Goal: Information Seeking & Learning: Check status

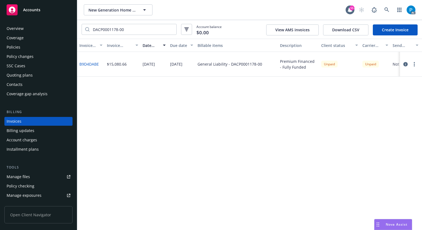
click at [48, 12] on div "Accounts" at bounding box center [39, 9] width 64 height 11
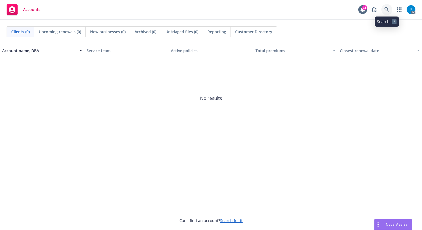
click at [386, 10] on icon at bounding box center [387, 9] width 5 height 5
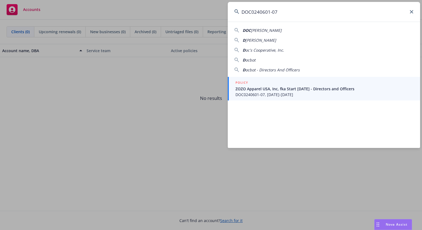
type input "DOC0240601-07"
click at [273, 87] on span "ZOZO Apparel USA, Inc, fka Start Today - Directors and Officers" at bounding box center [325, 89] width 178 height 6
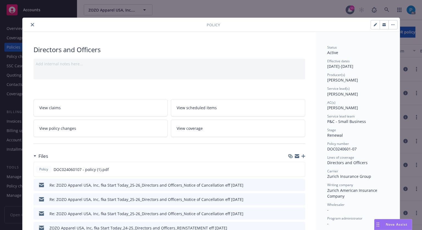
click at [31, 25] on icon "close" at bounding box center [32, 24] width 3 height 3
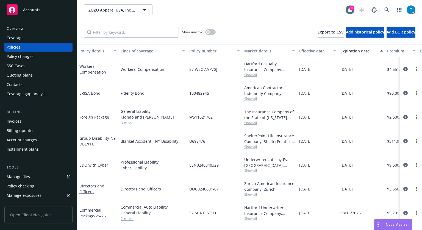
click at [20, 121] on div "Invoices" at bounding box center [14, 121] width 15 height 9
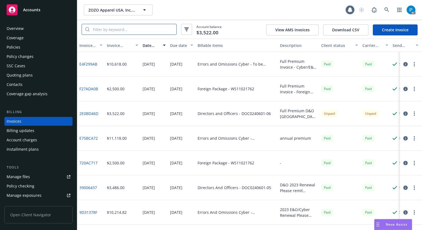
click at [126, 31] on input "search" at bounding box center [133, 29] width 87 height 10
paste input "DOC0240601-07"
type input "DOC0240601-07"
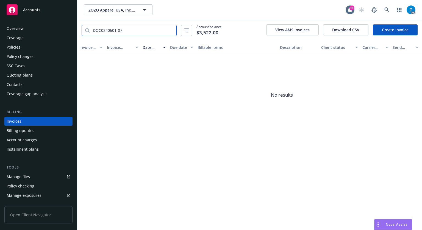
click at [172, 31] on input "DOC0240601-07" at bounding box center [133, 30] width 87 height 10
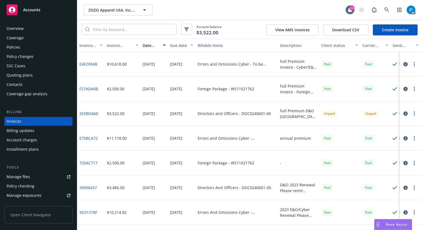
click at [403, 112] on icon "button" at bounding box center [405, 114] width 4 height 4
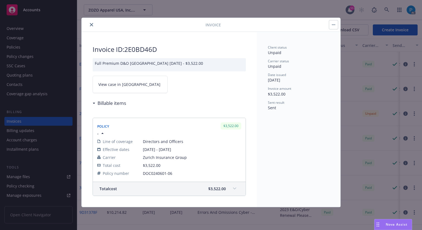
click at [137, 82] on link "View case in SSC" at bounding box center [130, 84] width 75 height 17
click at [91, 25] on icon "close" at bounding box center [91, 24] width 3 height 3
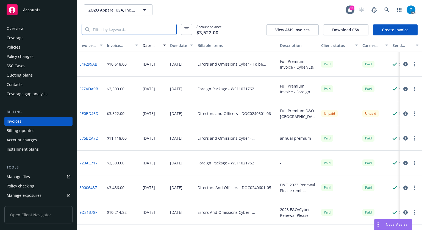
click at [104, 29] on input "search" at bounding box center [133, 29] width 87 height 10
paste input "DOC0024060107"
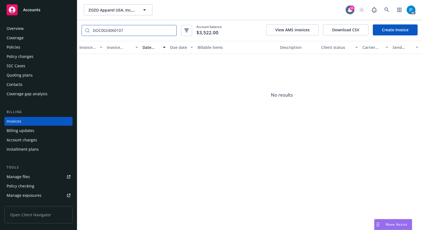
type input "DOC0024060107"
click at [18, 11] on div "Accounts" at bounding box center [39, 9] width 64 height 11
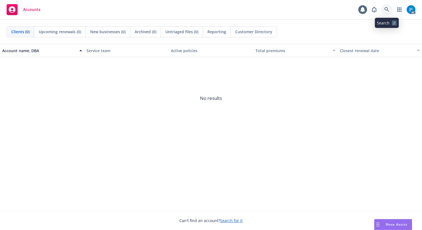
click at [387, 8] on icon at bounding box center [387, 9] width 5 height 5
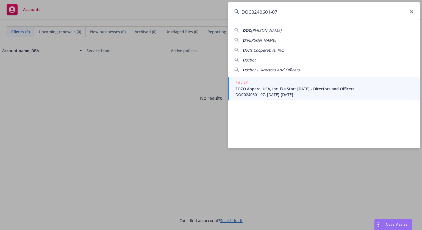
drag, startPoint x: 298, startPoint y: 10, endPoint x: 228, endPoint y: 15, distance: 70.6
click at [228, 15] on input "DOC0240601-07" at bounding box center [324, 12] width 192 height 20
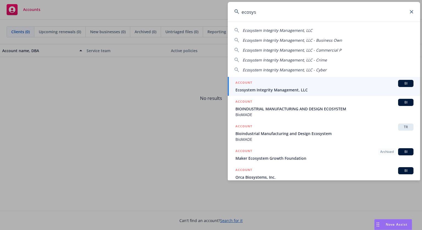
type input "ecosys"
click at [271, 84] on div "ACCOUNT BI" at bounding box center [325, 83] width 178 height 7
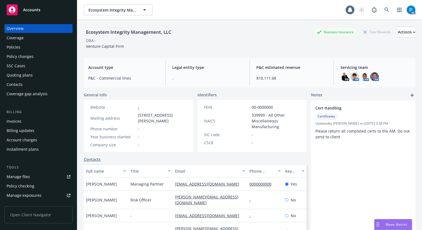
click at [20, 124] on div "Invoices" at bounding box center [14, 121] width 15 height 9
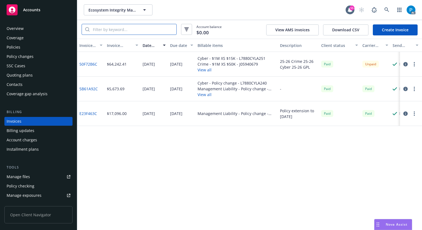
click at [148, 29] on input "search" at bounding box center [133, 29] width 87 height 10
paste input "50F72B6C"
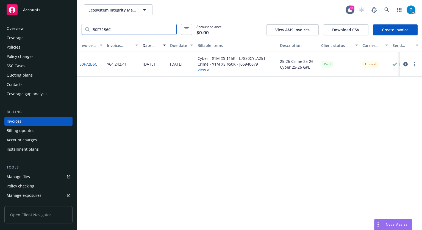
type input "50F72B6C"
click at [404, 64] on icon "button" at bounding box center [405, 64] width 4 height 4
click at [50, 12] on div "Accounts" at bounding box center [39, 9] width 64 height 11
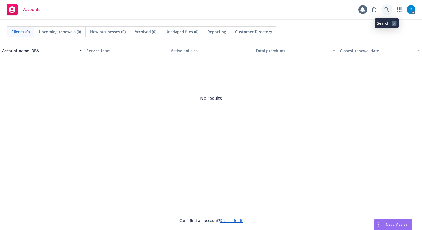
click at [387, 7] on icon at bounding box center [387, 9] width 5 height 5
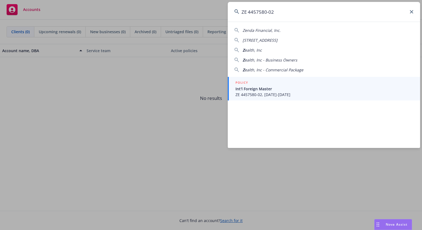
type input "ZE 4457580-02"
click at [269, 90] on span "Int'l Foreign Master" at bounding box center [325, 89] width 178 height 6
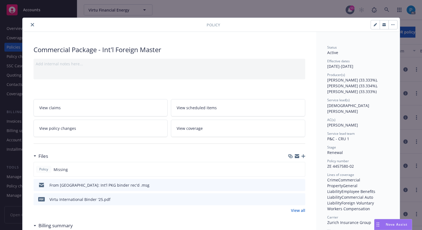
click at [31, 24] on icon "close" at bounding box center [32, 24] width 3 height 3
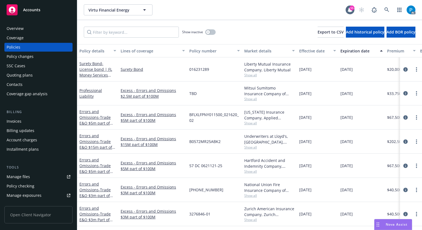
click at [17, 122] on div "Invoices" at bounding box center [14, 121] width 15 height 9
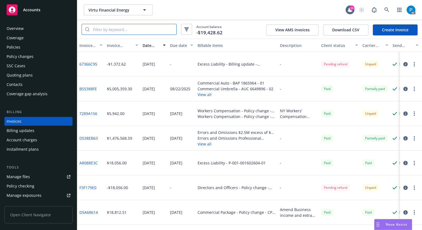
click at [138, 29] on input "search" at bounding box center [133, 29] width 87 height 10
paste input "ZE 4457580-02"
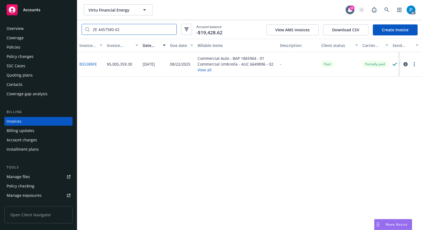
type input "ZE 4457580-02"
click at [11, 50] on div "Policies" at bounding box center [14, 47] width 14 height 9
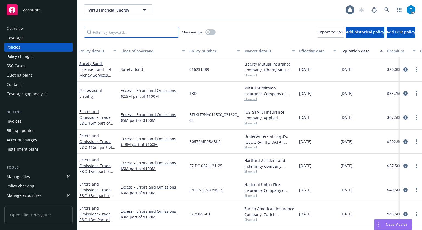
click at [112, 32] on input "Filter by keyword..." at bounding box center [131, 32] width 95 height 11
paste input "SPR 0944747 - 02"
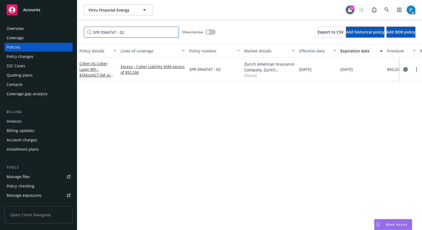
type input "SPR 0944747 - 02"
click at [403, 70] on icon "circleInformation" at bounding box center [405, 69] width 4 height 4
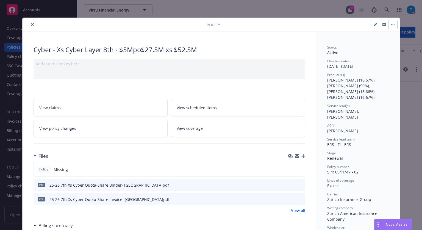
drag, startPoint x: 300, startPoint y: 212, endPoint x: 318, endPoint y: 133, distance: 81.5
click at [295, 210] on link "View all" at bounding box center [298, 211] width 14 height 6
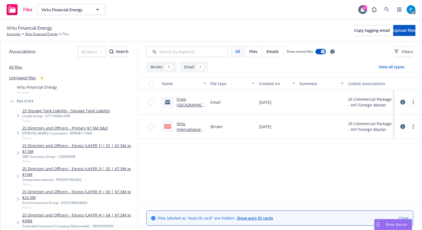
click at [189, 130] on link "Virtu International Binder '25.pdf" at bounding box center [190, 129] width 26 height 17
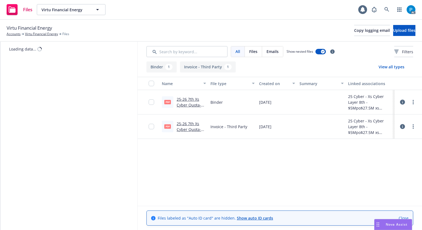
click at [197, 129] on link "25-26 7th Xs Cyber Quota-Share Invoice- [GEOGRAPHIC_DATA]pdf" at bounding box center [190, 135] width 27 height 28
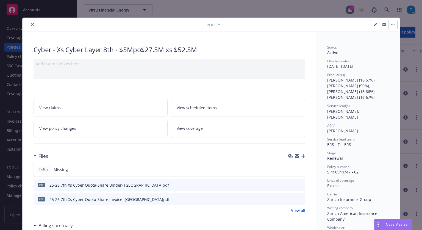
click at [28, 10] on div "Policy Cyber - Xs Cyber Layer 8th - $5Mpo$27.5M xs $52.5M Add internal notes he…" at bounding box center [211, 115] width 422 height 230
click at [31, 24] on icon "close" at bounding box center [32, 24] width 3 height 3
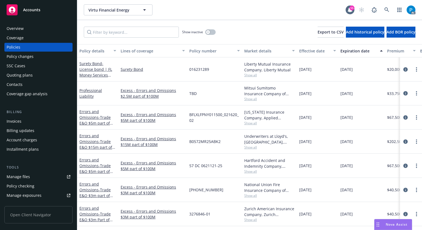
click at [32, 12] on span "Accounts" at bounding box center [31, 10] width 17 height 4
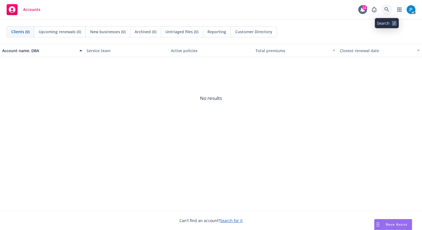
click at [387, 6] on link at bounding box center [386, 9] width 11 height 11
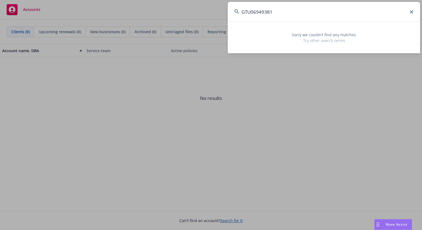
click at [255, 10] on input "GTU06949381" at bounding box center [324, 12] width 192 height 20
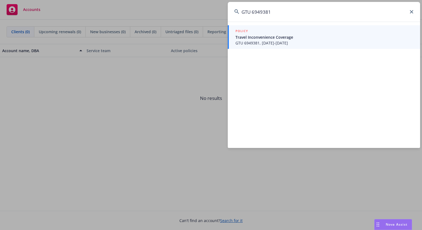
type input "GTU 6949381"
click at [258, 34] on div "POLICY" at bounding box center [325, 31] width 178 height 6
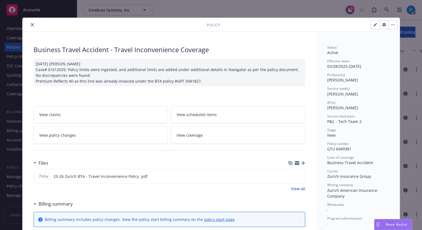
click at [31, 25] on icon "close" at bounding box center [32, 24] width 3 height 3
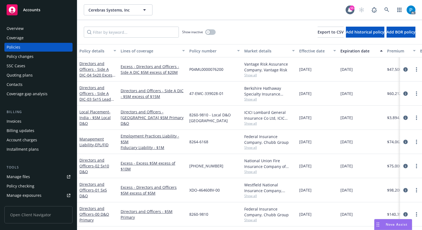
click at [26, 120] on div "Invoices" at bounding box center [39, 121] width 64 height 9
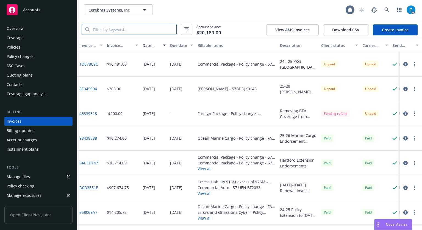
click at [136, 28] on input "search" at bounding box center [133, 29] width 87 height 10
paste input "GTU 6949381"
type input "GTU 6949381"
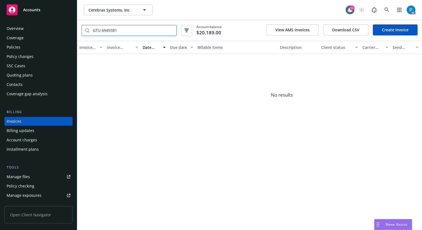
click at [172, 28] on input "GTU 6949381" at bounding box center [133, 30] width 87 height 10
click at [170, 32] on input "GTU 6949381" at bounding box center [133, 30] width 87 height 10
click at [171, 30] on input "GTU 6949381" at bounding box center [133, 30] width 87 height 10
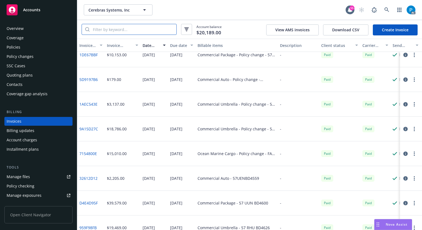
scroll to position [648, 0]
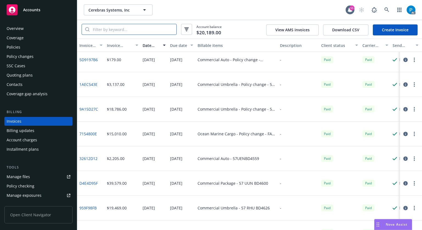
click at [99, 27] on input "search" at bounding box center [133, 29] width 87 height 10
paste input "GPT 5941827"
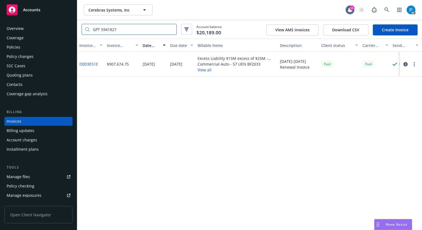
scroll to position [0, 0]
type input "GPT 5941827"
click at [405, 65] on icon "button" at bounding box center [405, 64] width 4 height 4
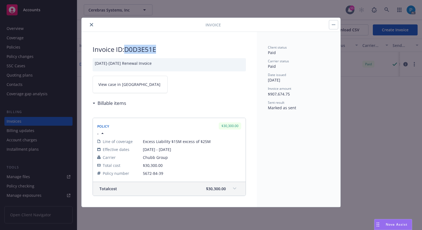
drag, startPoint x: 159, startPoint y: 49, endPoint x: 127, endPoint y: 47, distance: 31.7
click at [127, 47] on h2 "Invoice ID: D0D3E51E" at bounding box center [169, 49] width 153 height 9
copy h2 "D0D3E51E"
click at [120, 79] on link "View case in SSC" at bounding box center [130, 84] width 75 height 17
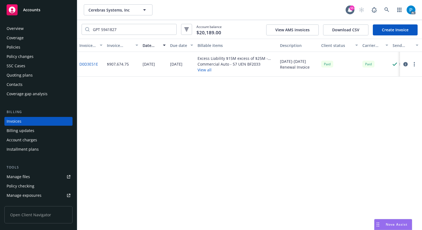
click at [37, 13] on div "Accounts" at bounding box center [39, 9] width 64 height 11
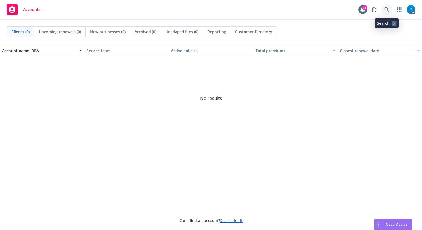
click at [389, 8] on link at bounding box center [386, 9] width 11 height 11
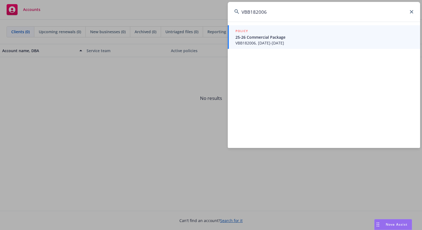
type input "VBB182006"
click at [291, 40] on span "25-26 Commercial Package" at bounding box center [325, 37] width 178 height 6
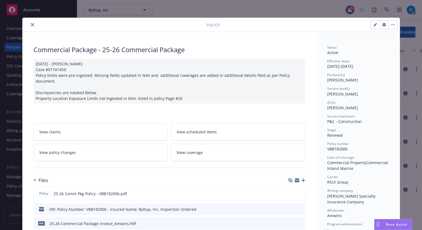
drag, startPoint x: 32, startPoint y: 23, endPoint x: 31, endPoint y: 31, distance: 8.3
click at [32, 23] on icon "close" at bounding box center [32, 24] width 3 height 3
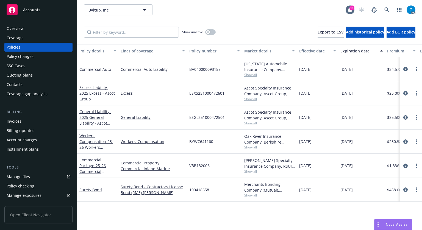
click at [15, 123] on div "Invoices" at bounding box center [14, 121] width 15 height 9
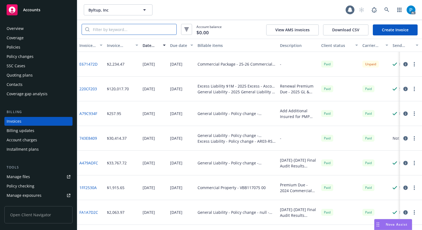
click at [125, 28] on input "search" at bounding box center [133, 29] width 87 height 10
paste input "VBB182006"
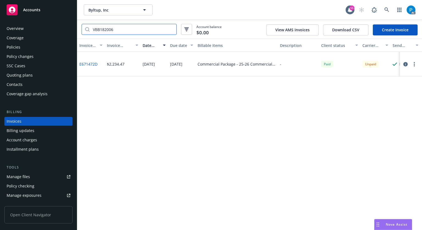
type input "VBB182006"
click at [406, 63] on icon "button" at bounding box center [405, 64] width 4 height 4
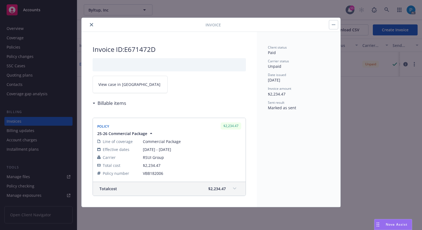
click at [144, 80] on link "View case in SSC" at bounding box center [130, 84] width 75 height 17
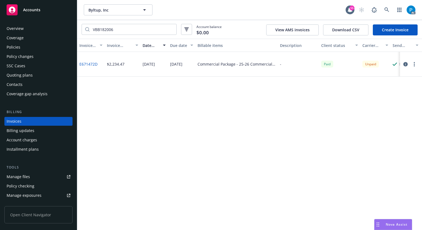
click at [43, 8] on div "Accounts" at bounding box center [39, 9] width 64 height 11
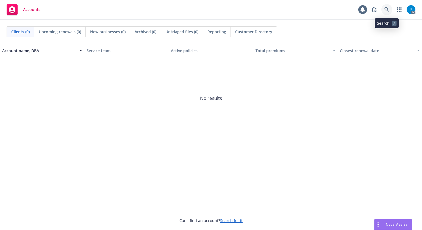
click at [387, 7] on link at bounding box center [386, 9] width 11 height 11
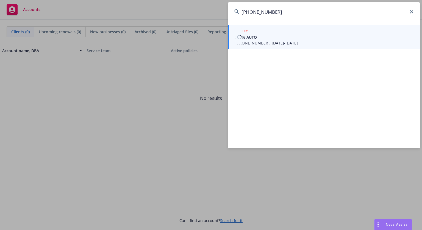
type input "133-767000-9"
click at [273, 39] on span "25 26 AUTO" at bounding box center [325, 37] width 178 height 6
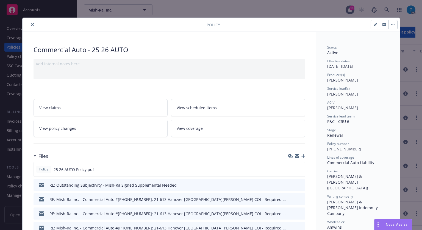
click at [31, 25] on icon "close" at bounding box center [32, 24] width 3 height 3
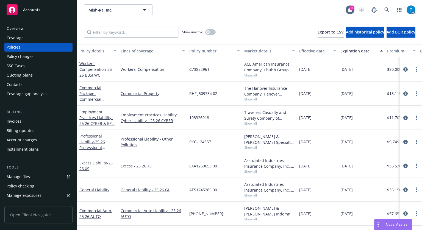
click at [17, 120] on div "Invoices" at bounding box center [14, 121] width 15 height 9
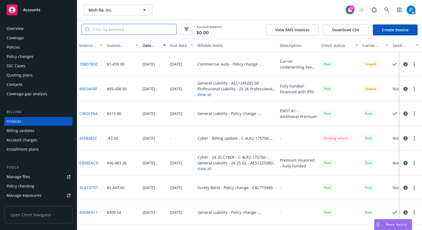
click at [119, 25] on input "search" at bounding box center [133, 29] width 87 height 10
paste input "133-767000-9"
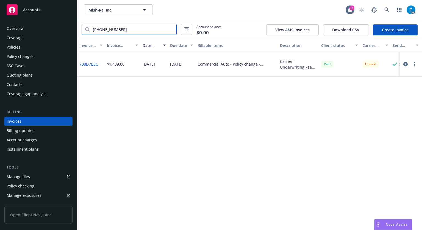
type input "133-767000-9"
click at [405, 64] on icon "button" at bounding box center [405, 64] width 4 height 4
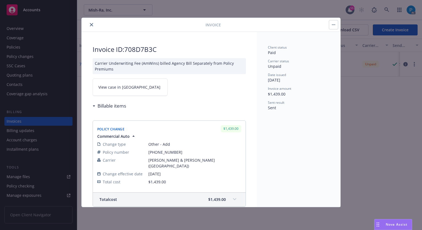
click at [134, 84] on link "View case in SSC" at bounding box center [130, 87] width 75 height 17
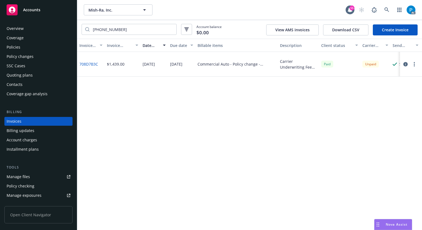
click at [23, 47] on div "Policies" at bounding box center [39, 47] width 64 height 9
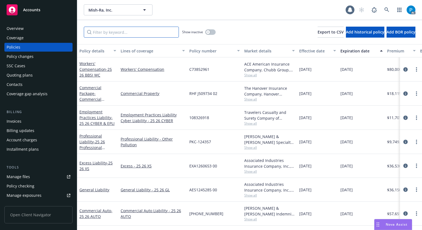
click at [121, 33] on input "Filter by keyword..." at bounding box center [131, 32] width 95 height 11
paste input "133-767000-9"
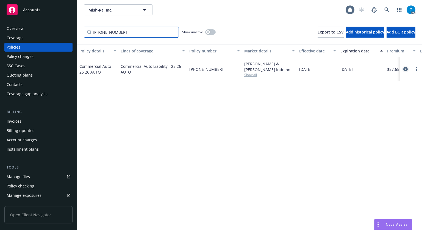
type input "133-767000-9"
click at [403, 69] on icon "circleInformation" at bounding box center [405, 69] width 4 height 4
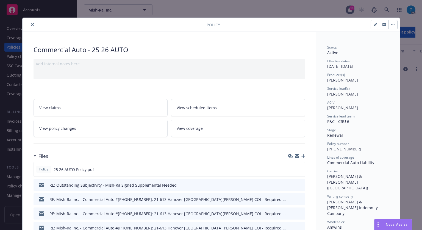
click at [31, 23] on icon "close" at bounding box center [32, 24] width 3 height 3
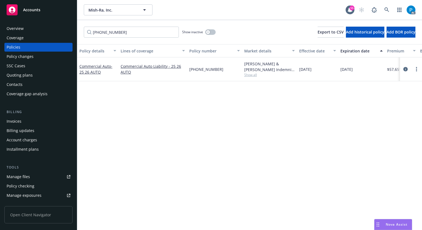
click at [40, 12] on div "Accounts" at bounding box center [39, 9] width 64 height 11
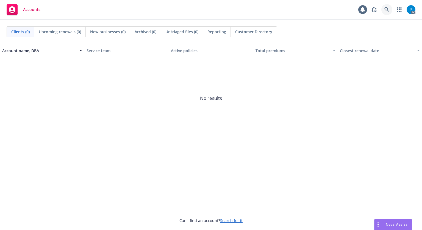
click at [387, 9] on icon at bounding box center [387, 9] width 5 height 5
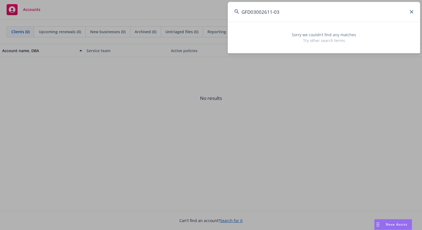
click at [285, 12] on input "GFD03002611-03" at bounding box center [324, 12] width 192 height 20
paste input "Emerson High Investors, LLC"
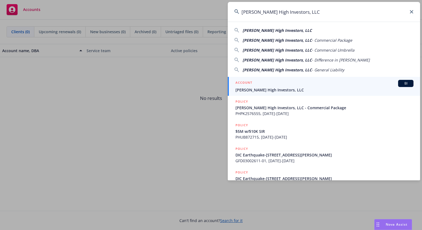
type input "Emerson High Investors, LLC"
click at [255, 86] on div "ACCOUNT BI" at bounding box center [325, 83] width 178 height 7
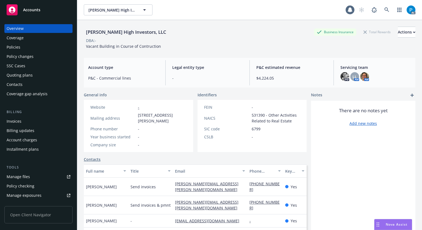
click at [22, 117] on div "Invoices" at bounding box center [39, 121] width 64 height 9
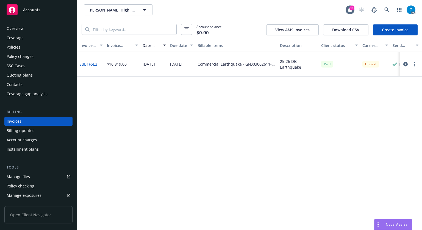
click at [406, 64] on icon "button" at bounding box center [405, 64] width 4 height 4
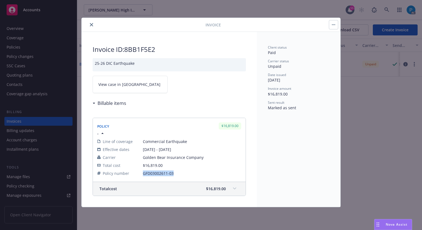
drag, startPoint x: 175, startPoint y: 173, endPoint x: 143, endPoint y: 172, distance: 31.9
click at [143, 172] on span "GFD03002611-03" at bounding box center [192, 174] width 98 height 6
copy span "GFD03002611-03"
click at [92, 23] on icon "close" at bounding box center [91, 24] width 3 height 3
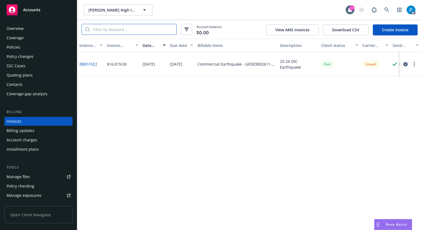
click at [125, 28] on input "search" at bounding box center [133, 29] width 87 height 10
click at [125, 27] on input "search" at bounding box center [133, 29] width 87 height 10
paste input "GFD03002611-03"
type input "GFD03002611-03"
click at [405, 65] on icon "button" at bounding box center [405, 64] width 4 height 4
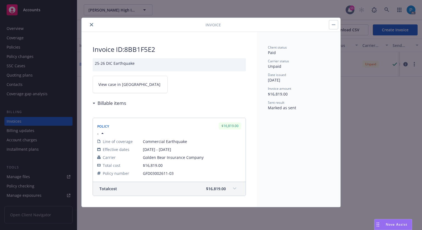
click at [124, 79] on link "View case in SSC" at bounding box center [130, 84] width 75 height 17
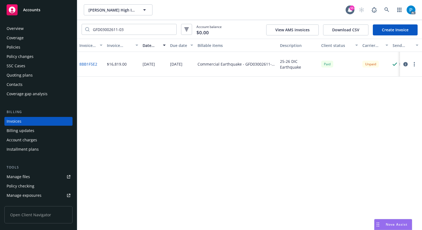
drag, startPoint x: 26, startPoint y: 49, endPoint x: 22, endPoint y: 47, distance: 4.5
click at [21, 47] on div "Policies" at bounding box center [39, 47] width 64 height 9
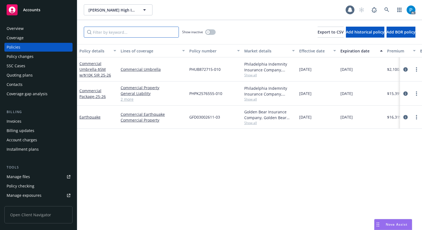
click at [127, 33] on input "Filter by keyword..." at bounding box center [131, 32] width 95 height 11
paste input "GFD03002611-03"
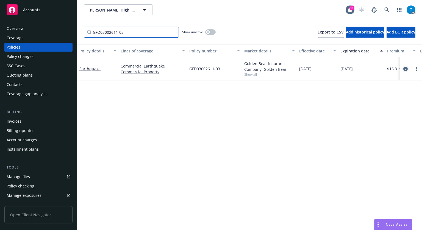
type input "GFD03002611-03"
click at [403, 67] on icon "circleInformation" at bounding box center [405, 69] width 4 height 4
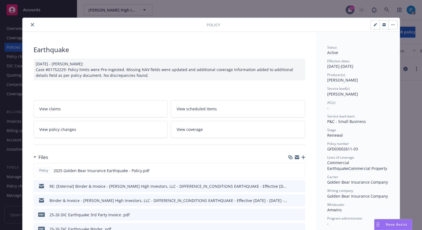
scroll to position [110, 0]
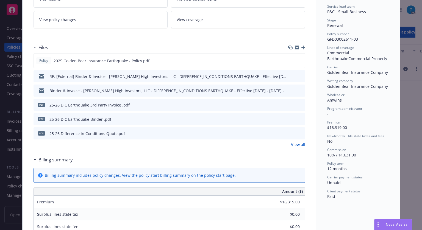
click at [289, 103] on icon "download file" at bounding box center [291, 105] width 4 height 4
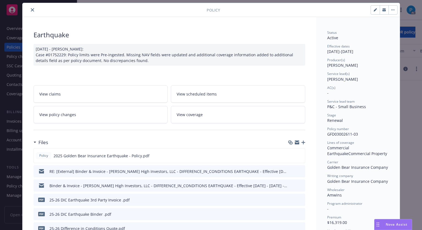
scroll to position [0, 0]
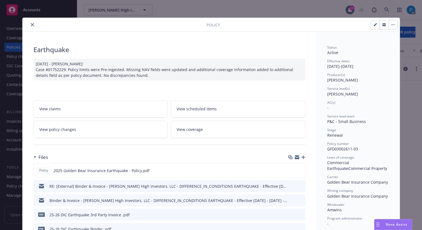
click at [31, 26] on icon "close" at bounding box center [32, 24] width 3 height 3
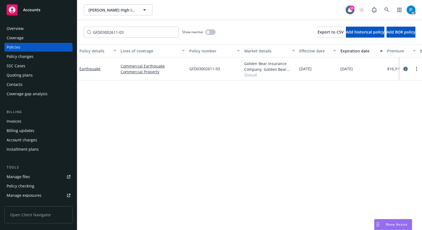
click at [34, 12] on span "Accounts" at bounding box center [31, 10] width 17 height 4
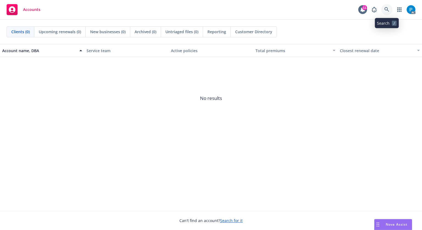
click at [388, 10] on icon at bounding box center [387, 9] width 5 height 5
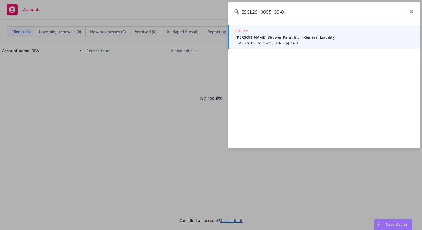
type input "ESGL2510005139-01"
click at [273, 36] on span "Ojeda Shower Pans, Inc. - General Liability" at bounding box center [325, 37] width 178 height 6
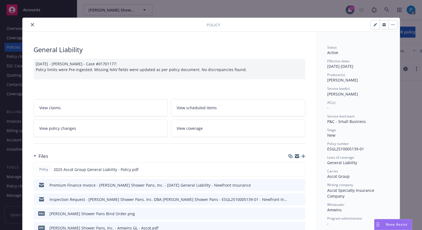
click at [31, 24] on icon "close" at bounding box center [32, 24] width 3 height 3
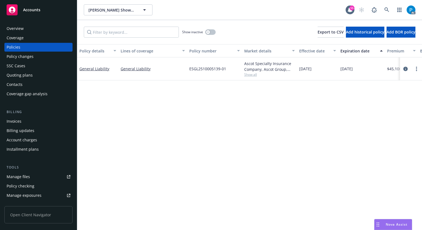
click at [17, 122] on div "Invoices" at bounding box center [14, 121] width 15 height 9
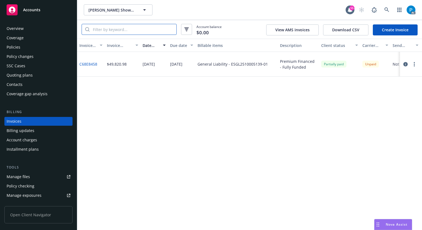
click at [117, 30] on input "search" at bounding box center [133, 29] width 87 height 10
paste input "ESGL2510005139-01"
type input "ESGL2510005139-01"
click at [404, 65] on icon "button" at bounding box center [405, 64] width 4 height 4
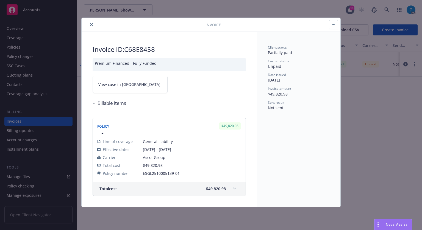
click at [137, 83] on link "View case in SSC" at bounding box center [130, 84] width 75 height 17
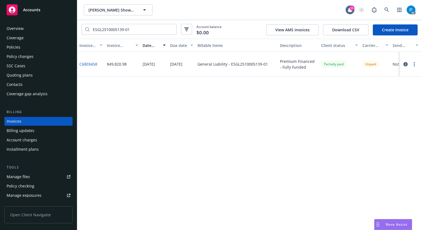
click at [44, 6] on div "Accounts" at bounding box center [39, 9] width 64 height 11
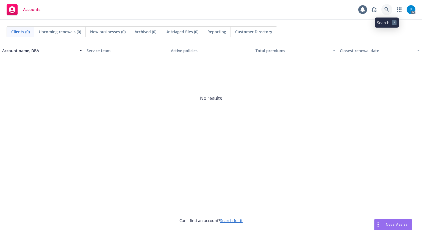
click at [386, 7] on icon at bounding box center [387, 9] width 5 height 5
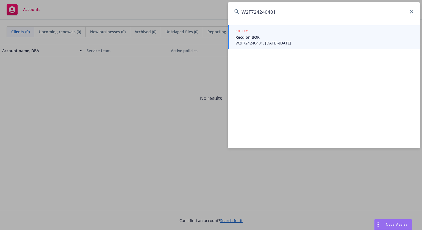
type input "W2F724240401"
click at [286, 38] on span "Recd on BOR" at bounding box center [325, 37] width 178 height 6
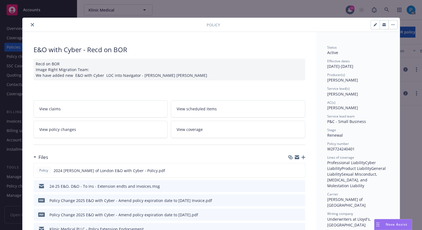
click at [31, 25] on icon "close" at bounding box center [32, 24] width 3 height 3
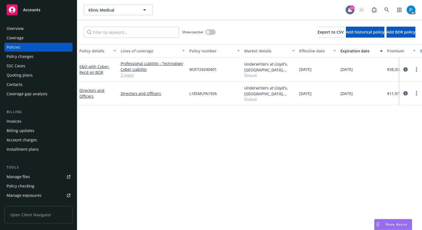
click at [20, 119] on div "Invoices" at bounding box center [14, 121] width 15 height 9
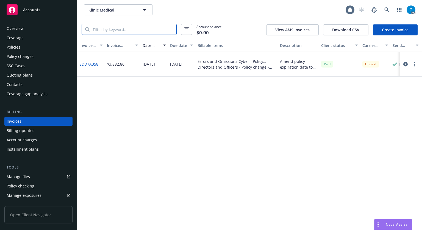
click at [142, 28] on input "search" at bounding box center [133, 29] width 87 height 10
paste input "W2F724240401"
type input "W2F724240401"
click at [406, 63] on icon "button" at bounding box center [405, 64] width 4 height 4
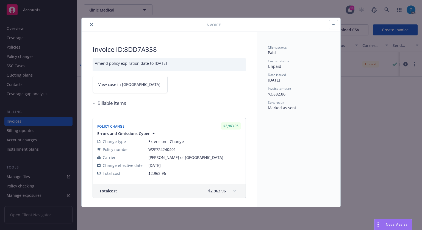
click at [139, 80] on link "View case in SSC" at bounding box center [130, 84] width 75 height 17
click at [133, 77] on link "View case in SSC" at bounding box center [130, 84] width 75 height 17
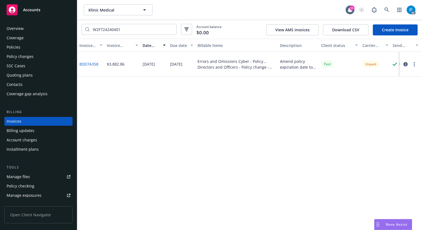
click at [45, 13] on div "Accounts" at bounding box center [39, 9] width 64 height 11
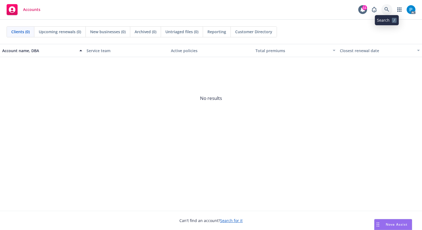
click at [387, 10] on icon at bounding box center [387, 9] width 5 height 5
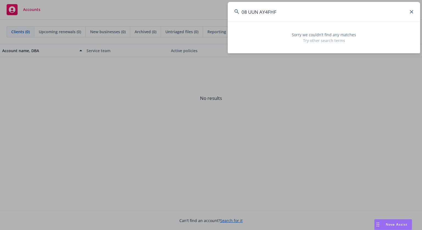
click at [244, 12] on input "08 UUN AY4FHF" at bounding box center [324, 12] width 192 height 20
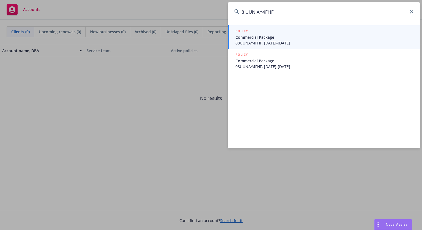
drag, startPoint x: 274, startPoint y: 12, endPoint x: 239, endPoint y: 10, distance: 35.2
click at [239, 10] on div "8 UUN AY4FHF" at bounding box center [324, 12] width 192 height 20
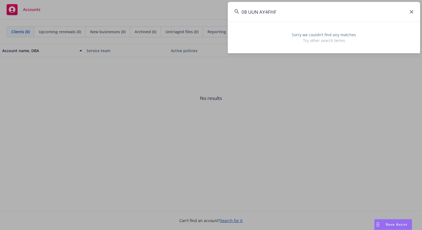
click at [250, 11] on input "08 UUN AY4FHF" at bounding box center [324, 12] width 192 height 20
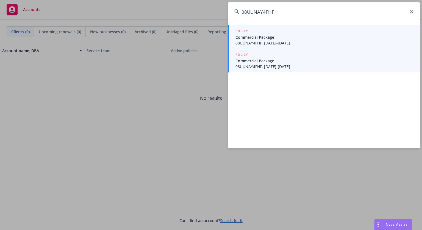
type input "08UUNAY4FHF"
click at [296, 58] on span "Commercial Package" at bounding box center [325, 61] width 178 height 6
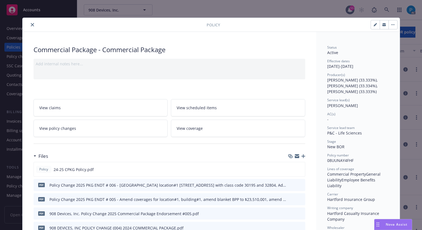
click at [31, 24] on icon "close" at bounding box center [32, 24] width 3 height 3
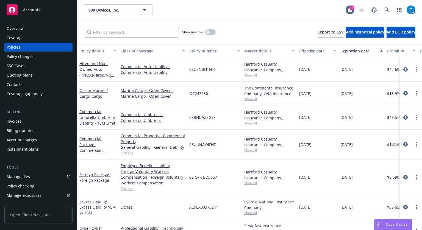
click at [24, 120] on div "Invoices" at bounding box center [39, 121] width 64 height 9
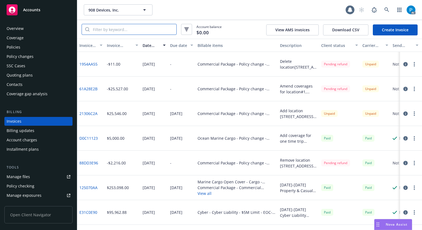
click at [132, 25] on input "search" at bounding box center [133, 29] width 87 height 10
paste input "08 UUN AY4FHF"
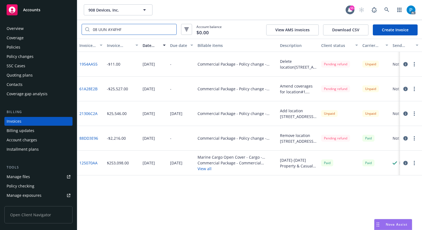
click at [99, 28] on input "08 UUN AY4FHF" at bounding box center [133, 29] width 87 height 10
type input "08UUNAY4FHF"
click at [403, 114] on icon "button" at bounding box center [405, 114] width 4 height 4
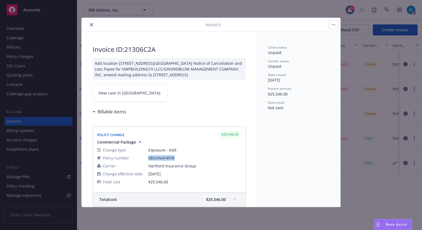
drag, startPoint x: 176, startPoint y: 156, endPoint x: 146, endPoint y: 161, distance: 30.0
click at [146, 161] on tr "Policy number 08UUNAY4FHF" at bounding box center [169, 158] width 144 height 8
copy tr "08UUNAY4FHF"
drag, startPoint x: 91, startPoint y: 23, endPoint x: 95, endPoint y: 25, distance: 3.7
click at [91, 23] on icon "close" at bounding box center [91, 24] width 3 height 3
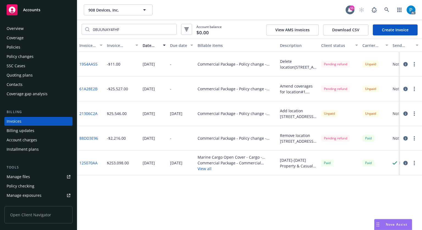
click at [24, 49] on div "Policies" at bounding box center [39, 47] width 64 height 9
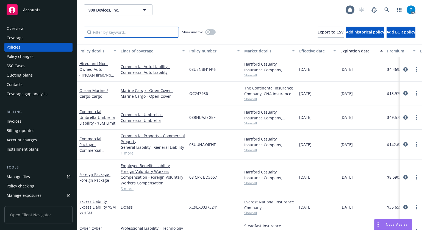
click at [98, 32] on input "Filter by keyword..." at bounding box center [131, 32] width 95 height 11
paste input "08UUNAY4FHF"
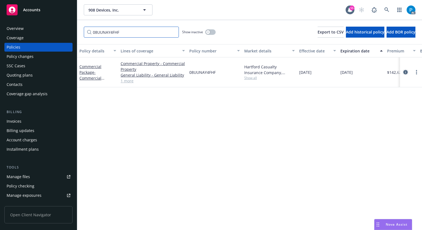
type input "08UUNAY4FHF"
click at [403, 73] on icon "circleInformation" at bounding box center [405, 72] width 4 height 4
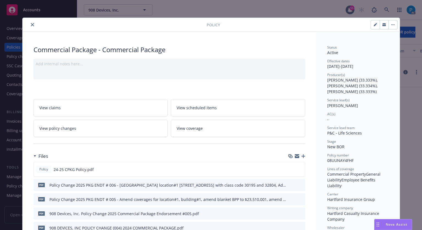
click at [31, 25] on icon "close" at bounding box center [32, 24] width 3 height 3
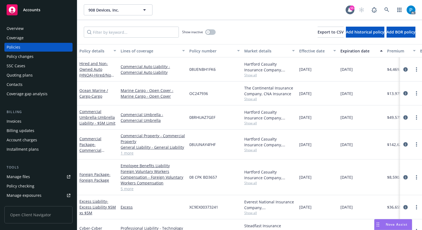
click at [41, 12] on div "Accounts" at bounding box center [39, 9] width 64 height 11
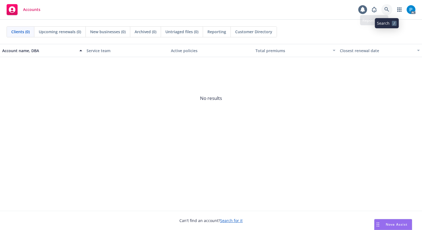
click at [383, 10] on link at bounding box center [386, 9] width 11 height 11
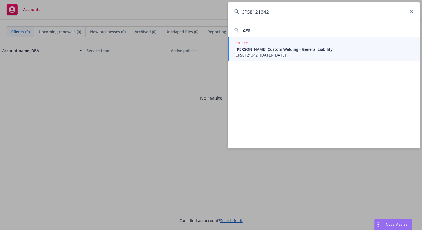
type input "CPS8121342"
click at [272, 50] on span "Charles Custom Welding - General Liability" at bounding box center [325, 49] width 178 height 6
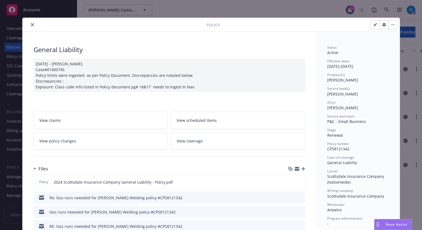
click at [31, 25] on icon "close" at bounding box center [32, 24] width 3 height 3
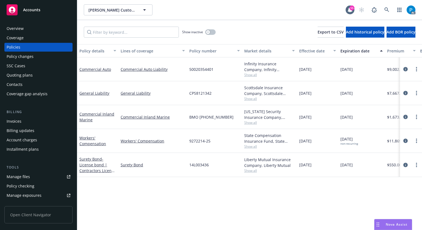
click at [21, 118] on div "Invoices" at bounding box center [39, 121] width 64 height 9
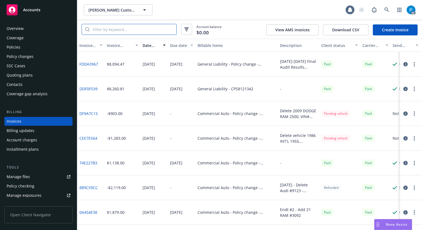
click at [123, 30] on input "search" at bounding box center [133, 29] width 87 height 10
paste input "CPS8121342"
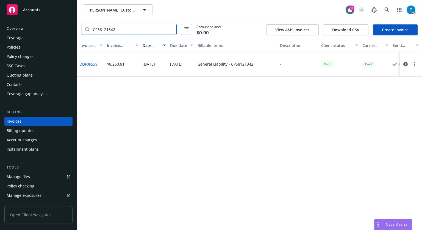
type input "CPS8121342"
click at [406, 62] on icon "button" at bounding box center [405, 64] width 4 height 4
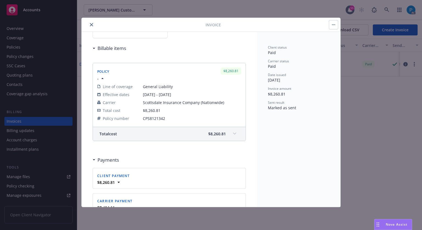
scroll to position [27, 0]
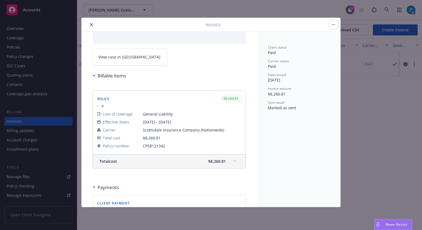
click at [89, 23] on button "close" at bounding box center [91, 24] width 7 height 7
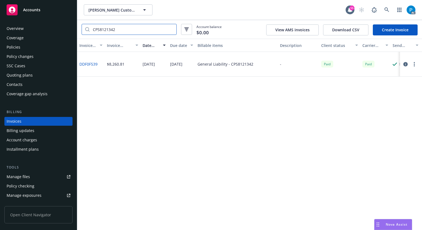
click at [170, 29] on input "CPS8121342" at bounding box center [133, 29] width 87 height 10
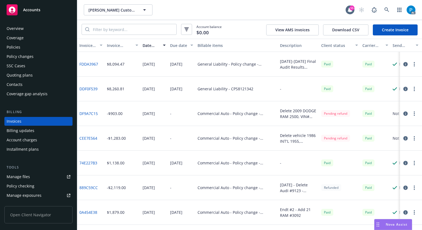
click at [203, 145] on div "Commercial Auto - Policy change - SPP1818083-00" at bounding box center [236, 138] width 82 height 25
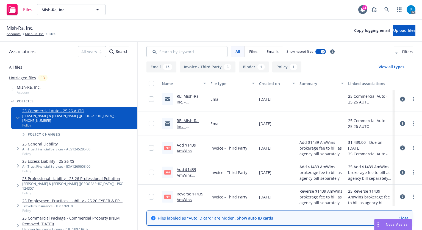
scroll to position [110, 0]
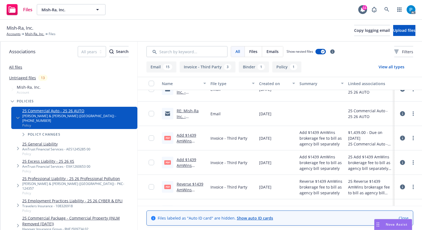
click at [183, 142] on link "Add $1439 AmWins brokerage fee to bill as agency bill separately.Pdf" at bounding box center [190, 150] width 26 height 34
